Goal: Find specific page/section: Find specific page/section

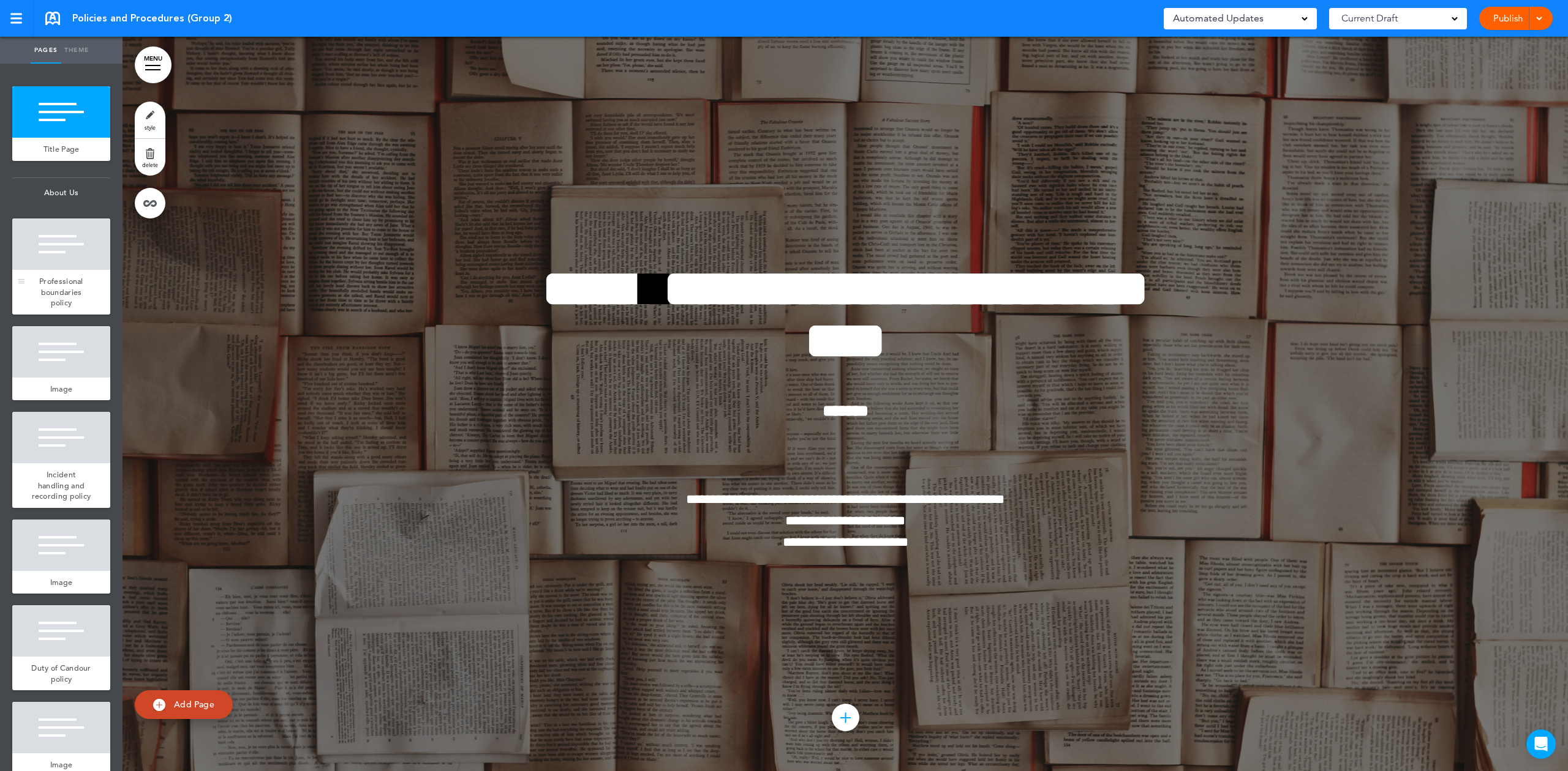
click at [62, 255] on div at bounding box center [61, 244] width 98 height 52
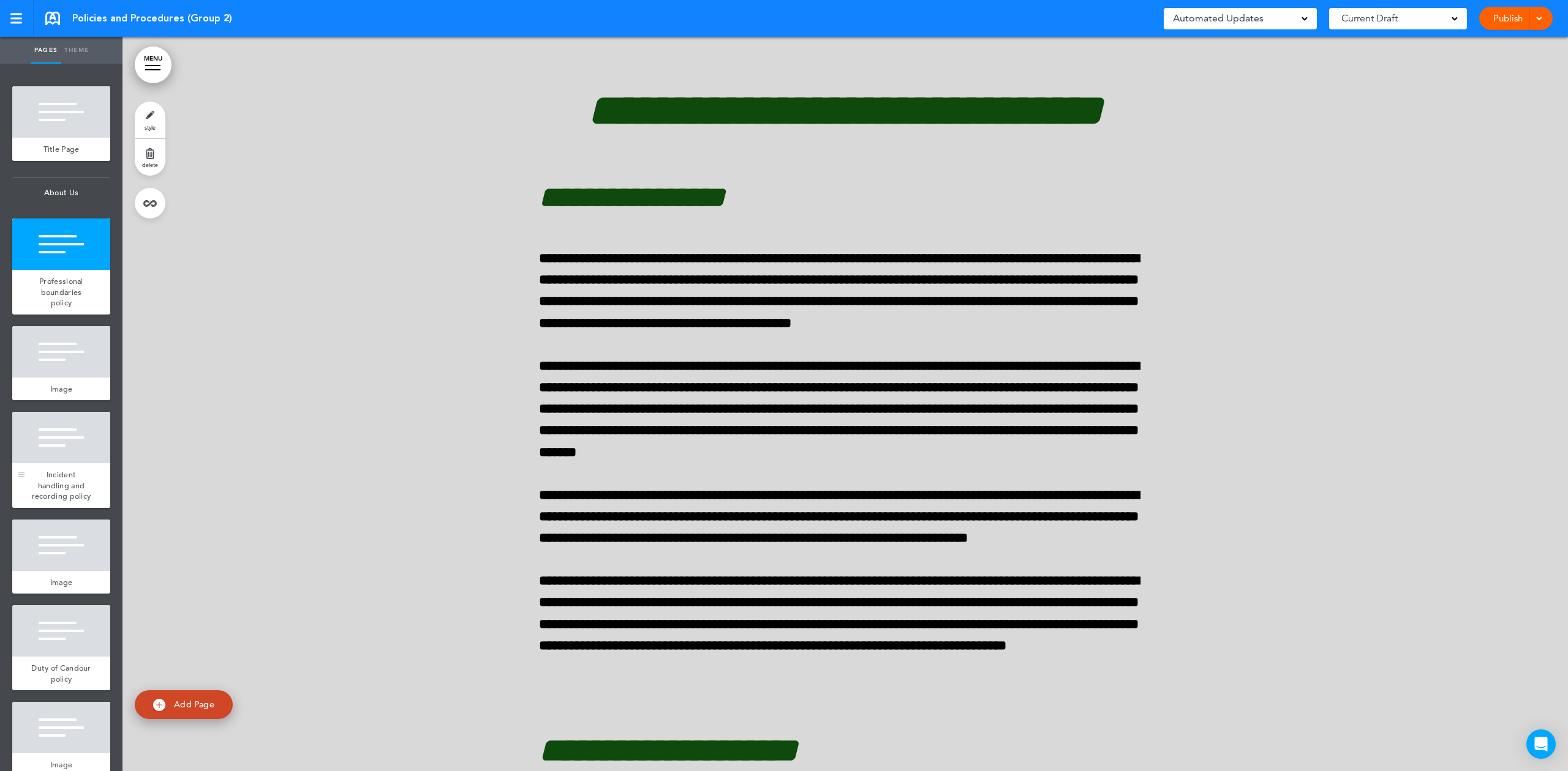
click at [61, 446] on div at bounding box center [61, 437] width 98 height 52
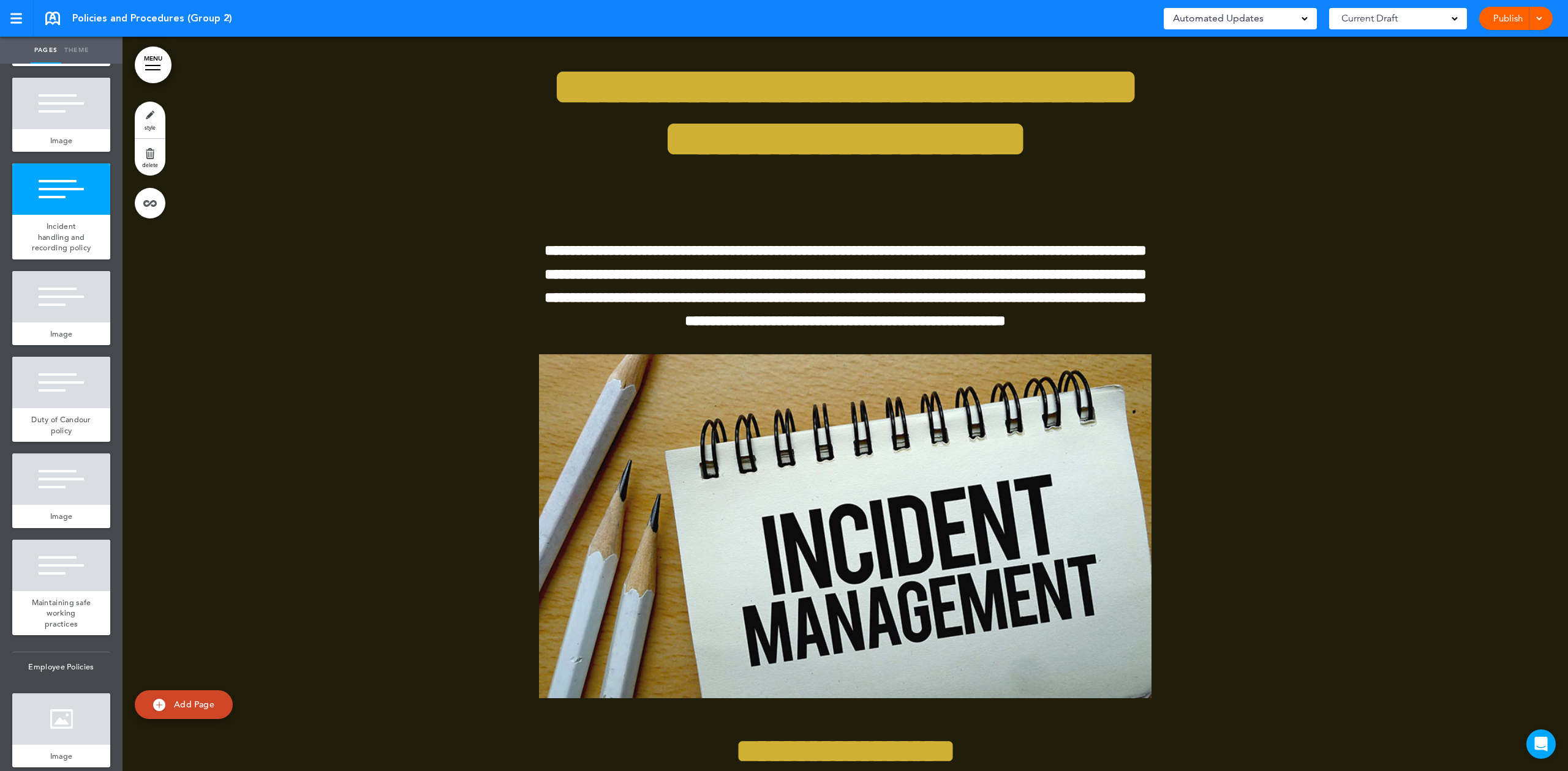
scroll to position [30, 0]
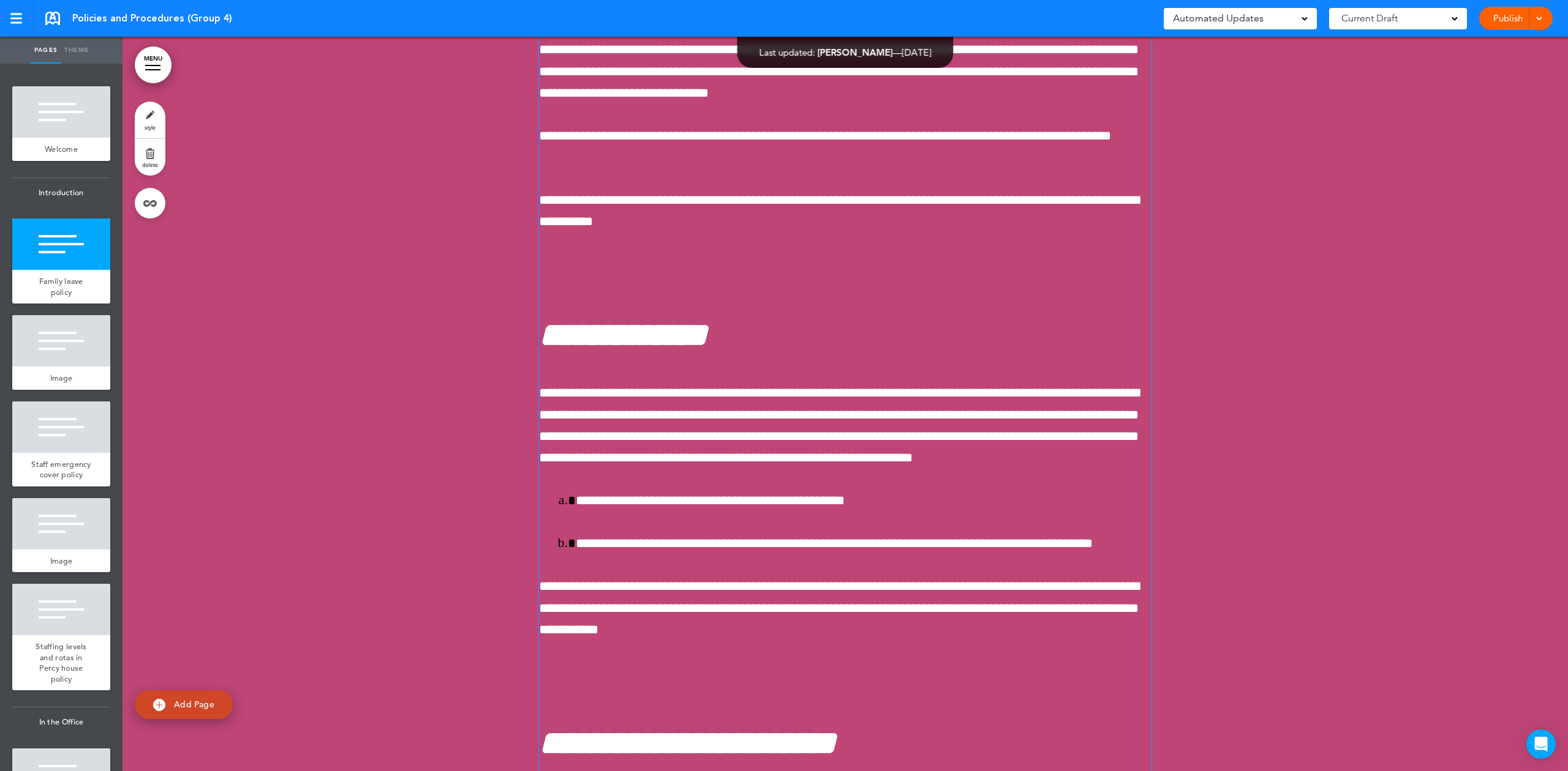
scroll to position [1469, 0]
